Goal: Task Accomplishment & Management: Use online tool/utility

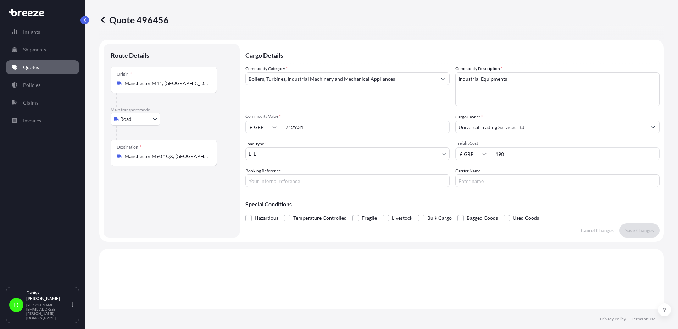
select select "Road"
select select "1"
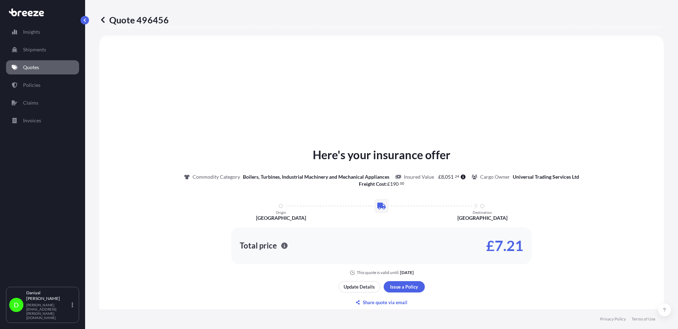
click at [74, 68] on link "Quotes" at bounding box center [42, 67] width 73 height 14
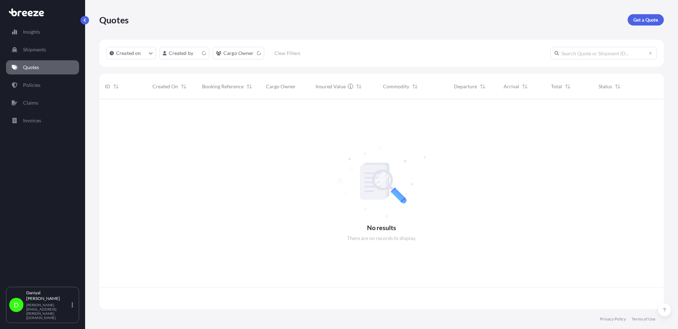
scroll to position [208, 559]
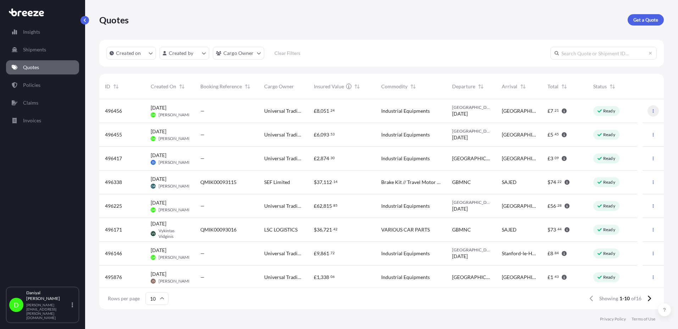
click at [647, 110] on button "button" at bounding box center [652, 110] width 11 height 11
click at [632, 121] on link "Duplicate quote" at bounding box center [616, 124] width 54 height 11
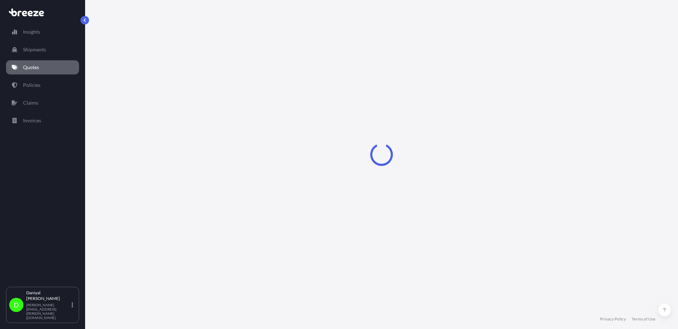
select select "Road"
select select "1"
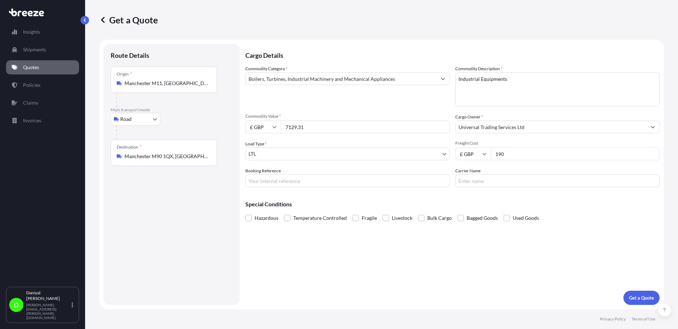
drag, startPoint x: 374, startPoint y: 127, endPoint x: 156, endPoint y: 116, distance: 218.3
click at [153, 117] on form "Route Details Place of loading Road Road Rail Origin * [GEOGRAPHIC_DATA] Main t…" at bounding box center [381, 174] width 564 height 269
paste input "15561.10"
type input "15561.10"
drag, startPoint x: 557, startPoint y: 149, endPoint x: 469, endPoint y: 155, distance: 88.1
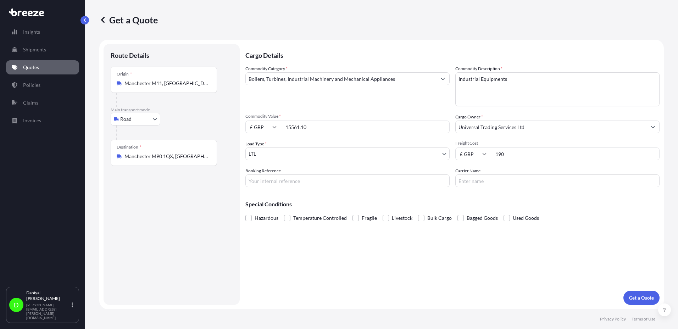
click at [469, 155] on div "£ GBP 190" at bounding box center [557, 154] width 204 height 13
type input "246.50"
click at [645, 296] on p "Get a Quote" at bounding box center [641, 297] width 25 height 7
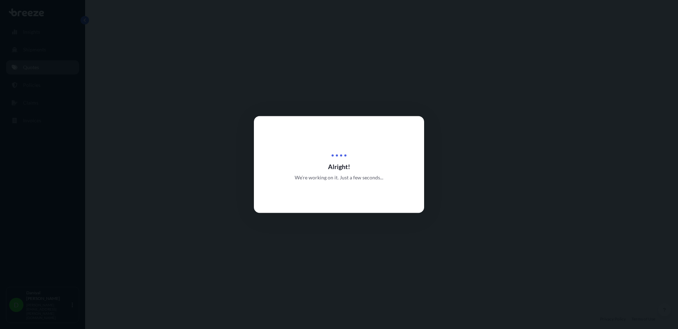
select select "Road"
select select "1"
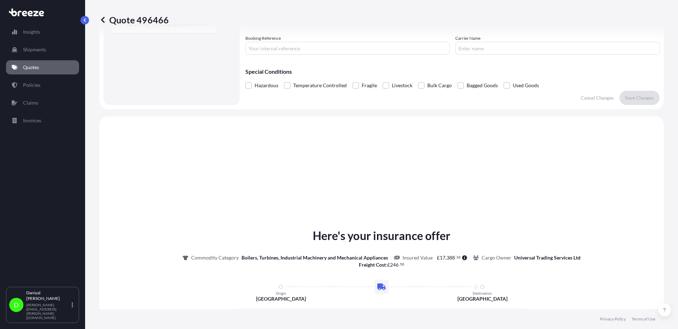
scroll to position [213, 0]
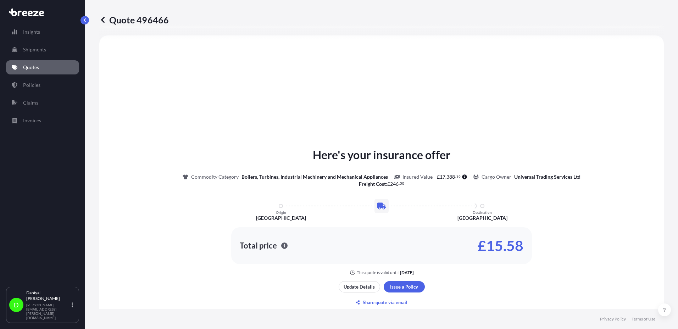
click at [51, 172] on div "Insights Shipments Quotes Policies Claims Invoices" at bounding box center [42, 152] width 73 height 268
